Goal: Task Accomplishment & Management: Manage account settings

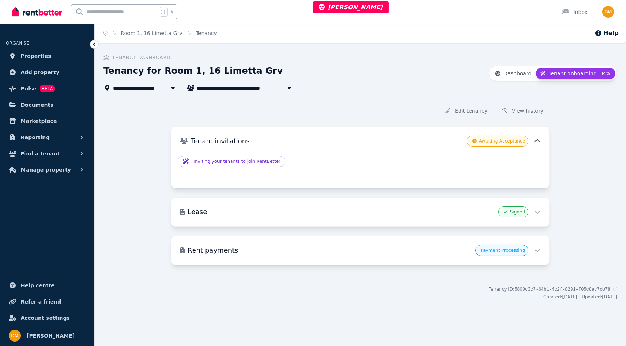
click at [506, 144] on span "Awaiting Acceptance" at bounding box center [498, 141] width 62 height 11
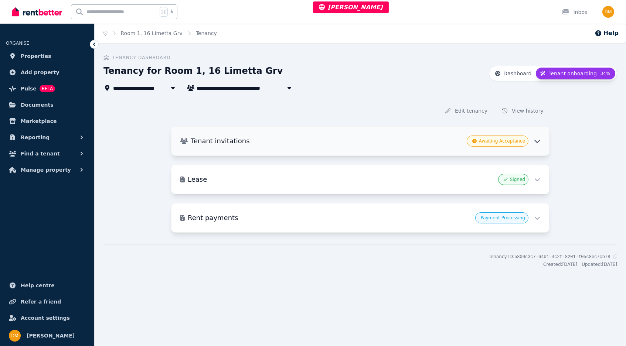
click at [521, 144] on span "Awaiting Acceptance" at bounding box center [498, 141] width 62 height 11
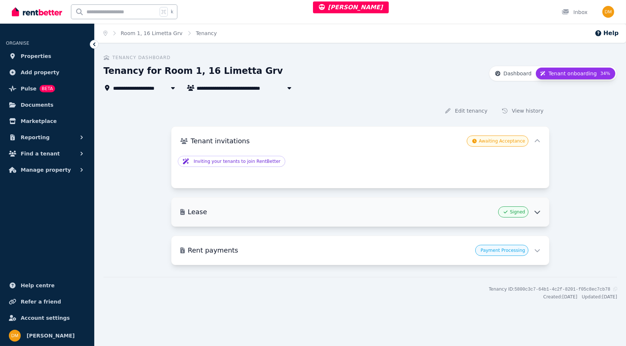
click at [480, 217] on h3 "Lease" at bounding box center [342, 212] width 308 height 10
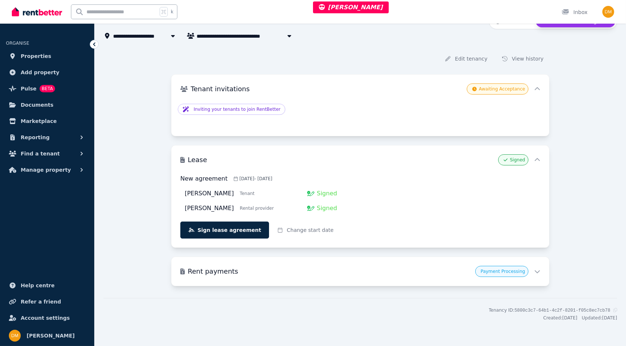
scroll to position [51, 0]
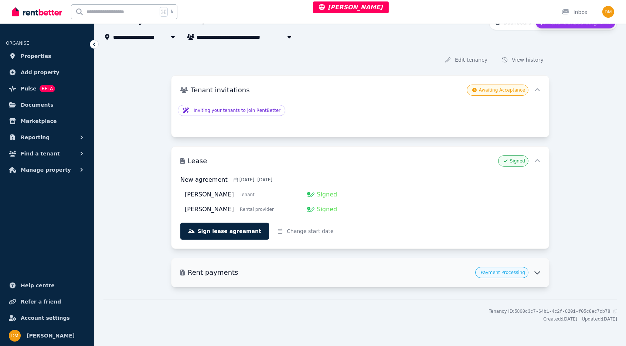
click at [459, 269] on h3 "Rent payments" at bounding box center [330, 273] width 285 height 10
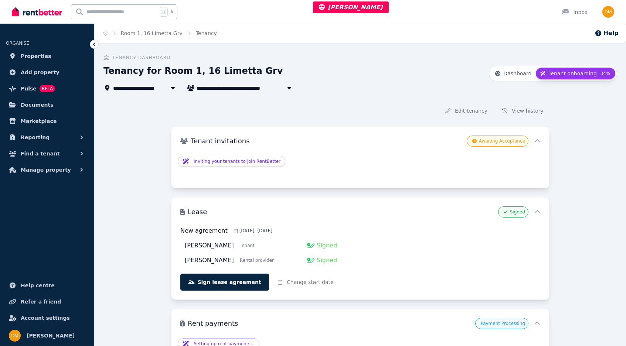
scroll to position [0, 0]
click at [517, 76] on span "Dashboard" at bounding box center [518, 73] width 28 height 7
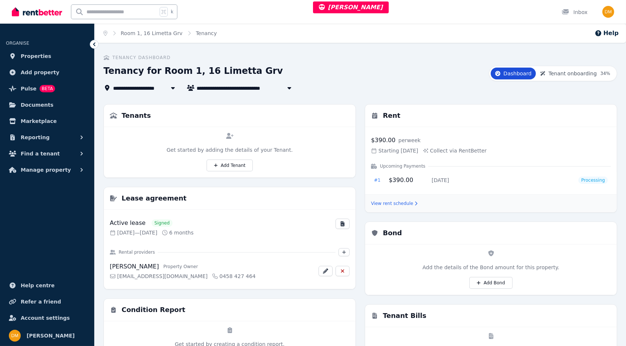
click at [203, 87] on span "Tenancy for Room 1, 16 Limetta Grv" at bounding box center [250, 88] width 106 height 9
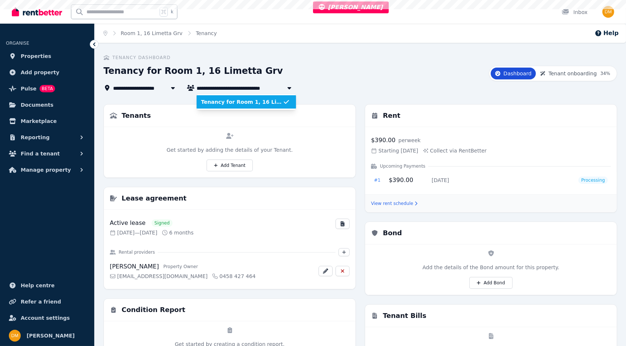
click at [203, 87] on span "Tenancy for Room 1, 16 Limetta Grv" at bounding box center [250, 88] width 106 height 9
type input "**********"
click at [55, 56] on link "Properties" at bounding box center [47, 56] width 82 height 15
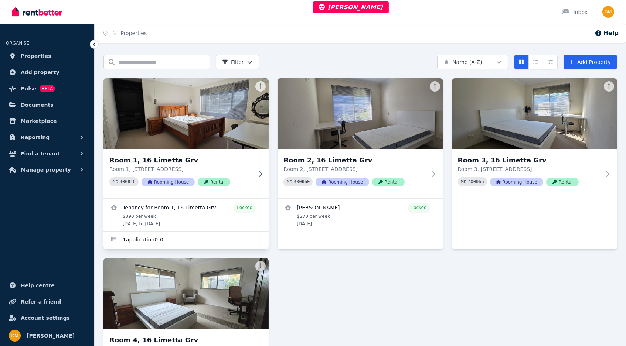
click at [199, 128] on img at bounding box center [186, 114] width 174 height 75
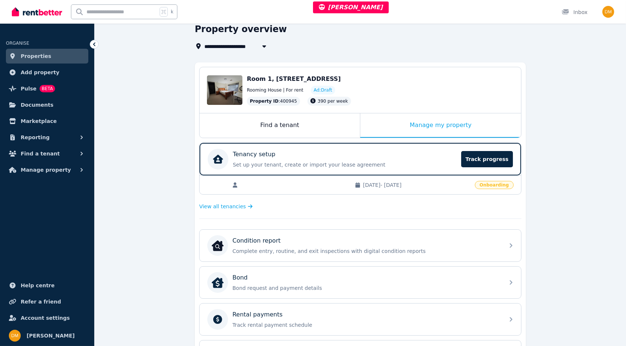
scroll to position [65, 0]
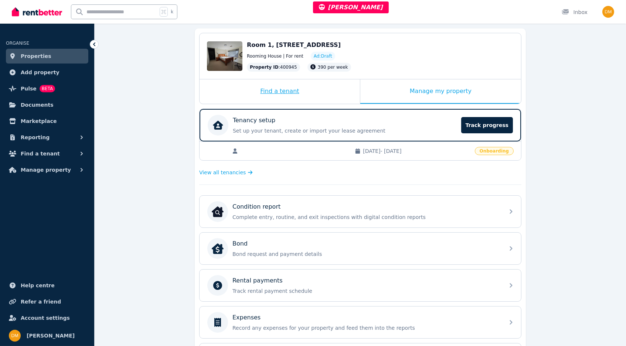
click at [304, 97] on div "Find a tenant" at bounding box center [280, 92] width 160 height 24
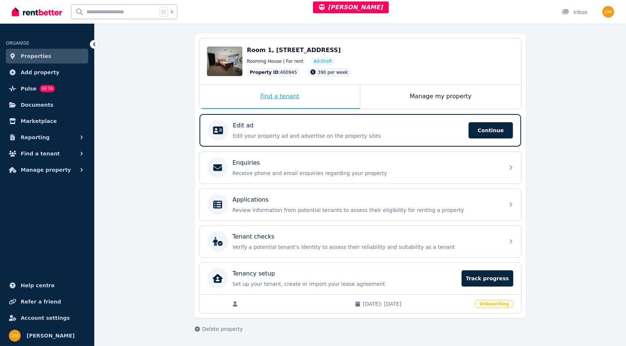
scroll to position [61, 0]
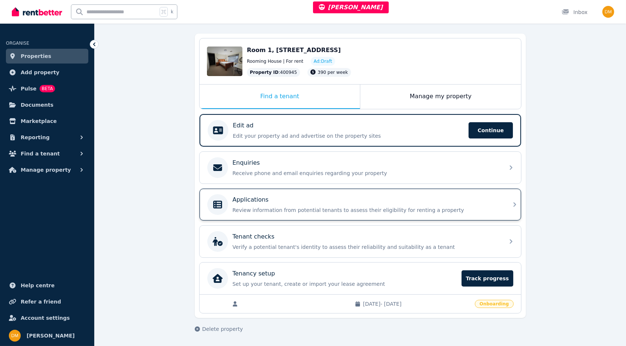
click at [324, 192] on div "Applications Review information from potential tenants to assess their eligibil…" at bounding box center [361, 205] width 322 height 32
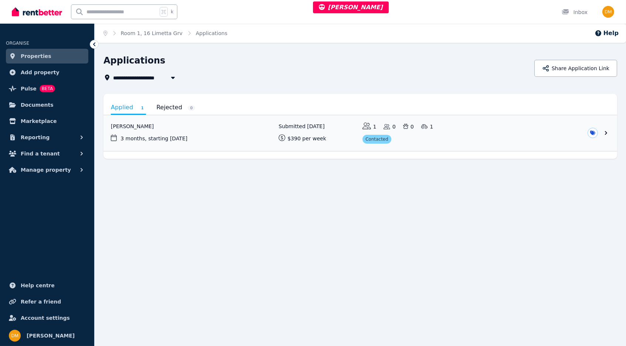
click at [57, 55] on link "Properties" at bounding box center [47, 56] width 82 height 15
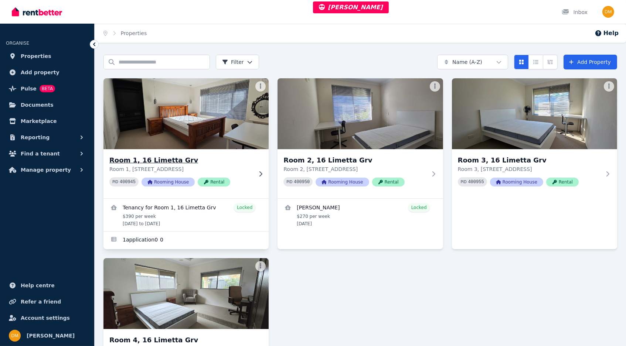
click at [189, 143] on img at bounding box center [186, 114] width 174 height 75
